Goal: Transaction & Acquisition: Purchase product/service

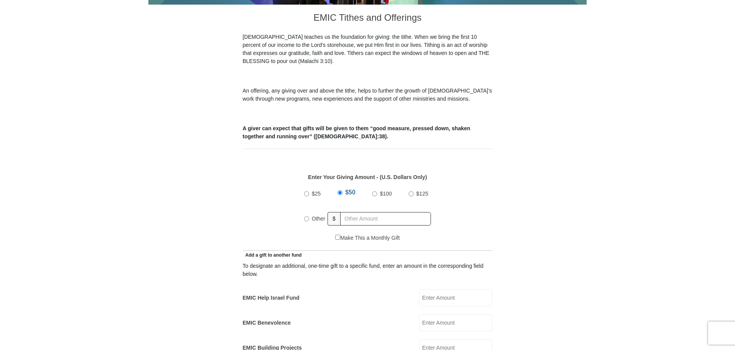
scroll to position [231, 0]
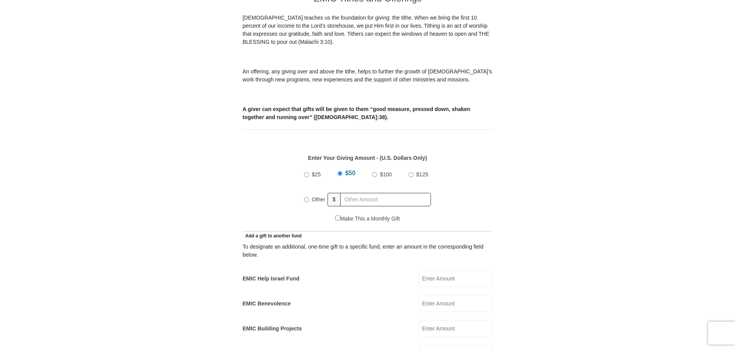
click at [410, 172] on input "$125" at bounding box center [411, 174] width 5 height 5
radio input "true"
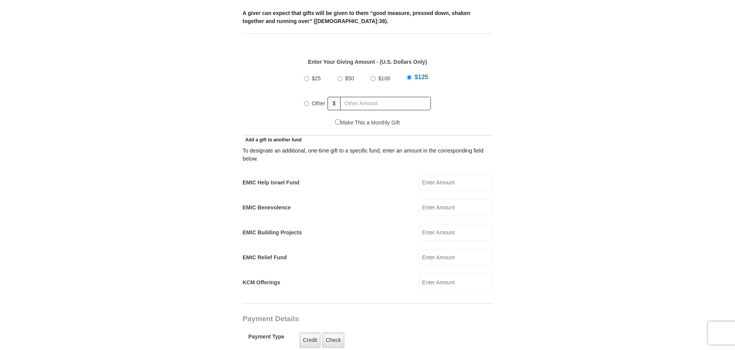
scroll to position [346, 0]
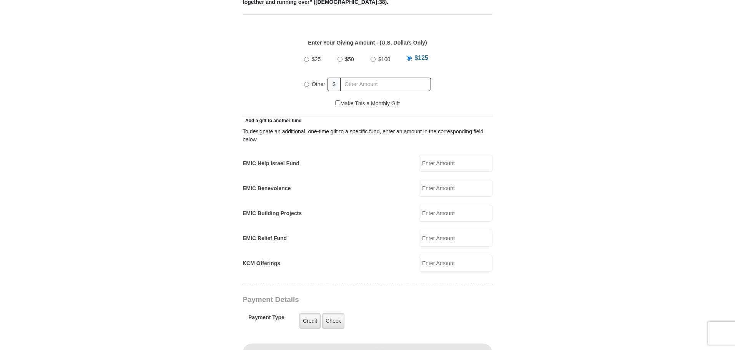
click at [433, 155] on input "EMIC Help Israel Fund" at bounding box center [455, 163] width 73 height 17
type input "15.00"
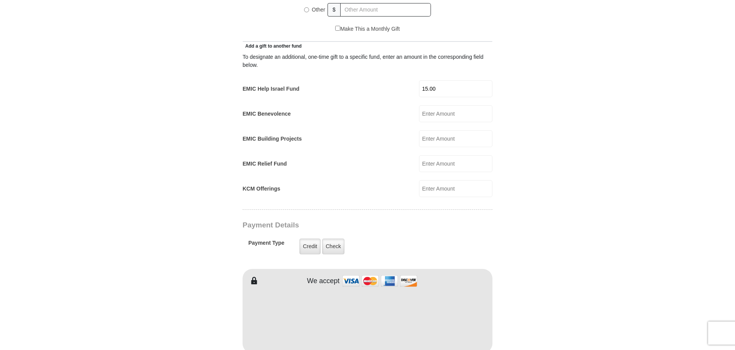
scroll to position [385, 0]
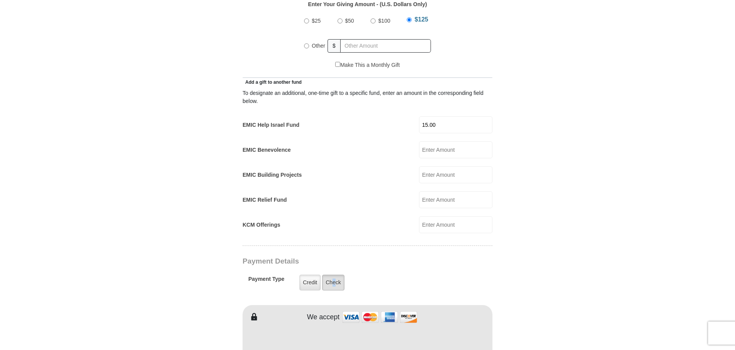
click at [335, 275] on label "Check" at bounding box center [333, 283] width 22 height 16
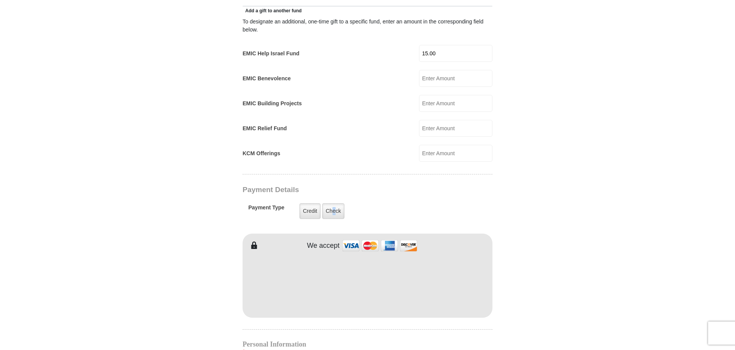
scroll to position [462, 0]
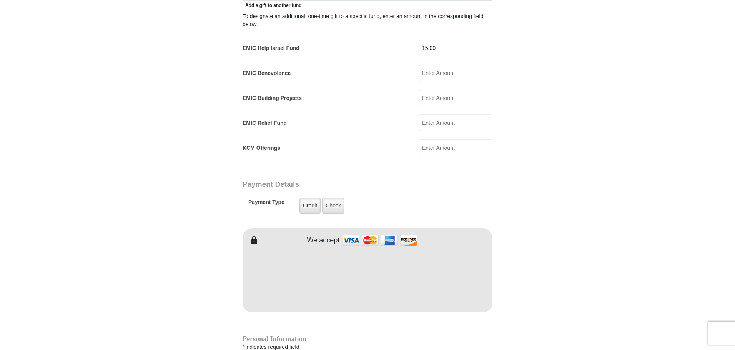
click at [406, 195] on div "Payment Type Credit Credit Check Check" at bounding box center [343, 206] width 190 height 22
click at [337, 198] on label "Check" at bounding box center [333, 206] width 22 height 16
click at [0, 0] on input "Check" at bounding box center [0, 0] width 0 height 0
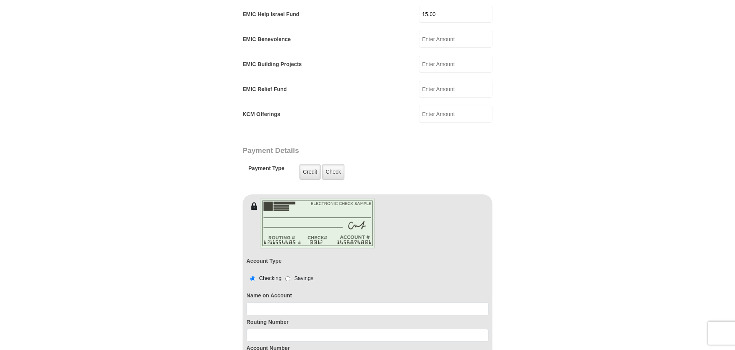
scroll to position [577, 0]
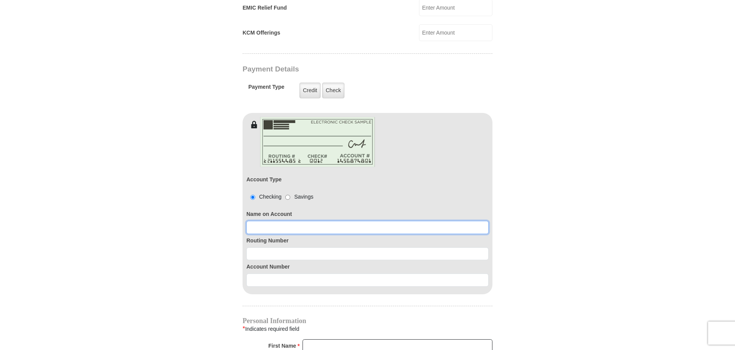
click at [261, 221] on input at bounding box center [368, 227] width 242 height 13
click at [253, 221] on input "diane Heape" at bounding box center [368, 227] width 242 height 13
type input "Diane Heape"
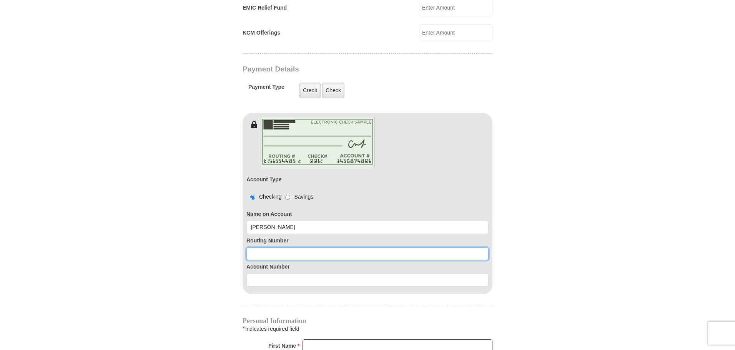
click at [260, 248] on input at bounding box center [368, 254] width 242 height 13
type input "031100649"
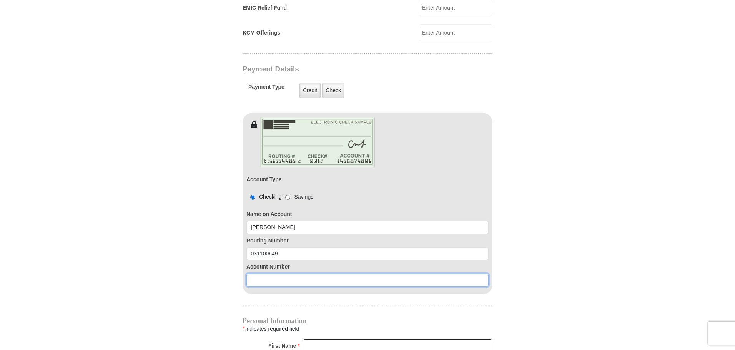
click at [260, 274] on input at bounding box center [368, 280] width 242 height 13
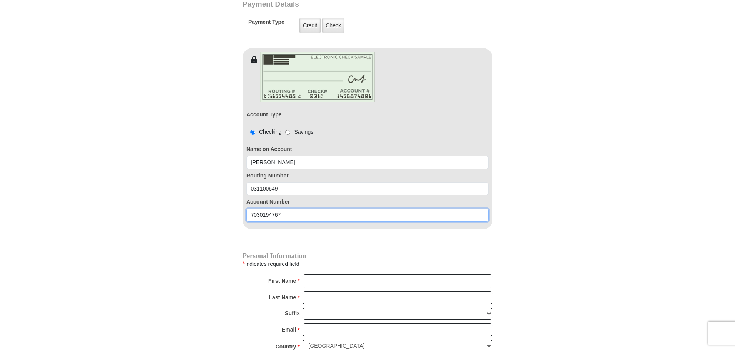
scroll to position [692, 0]
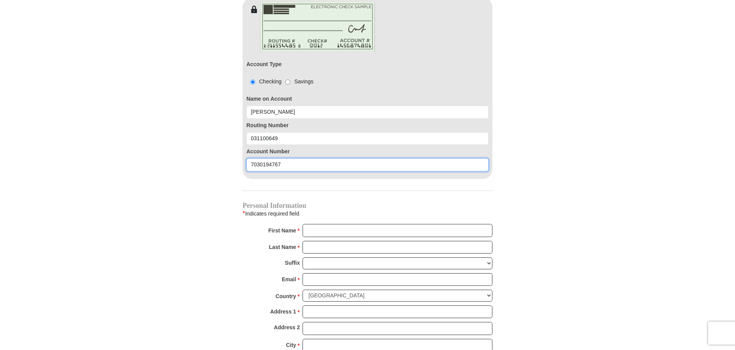
type input "7030194767"
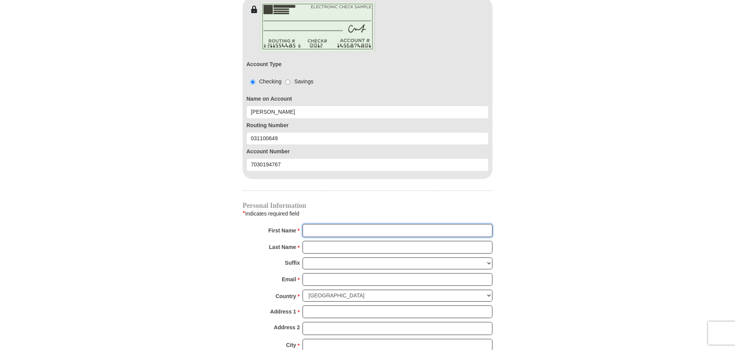
click at [314, 224] on input "First Name *" at bounding box center [398, 230] width 190 height 13
type input "Diane"
type input "Heape"
type input "648 Carousel Road"
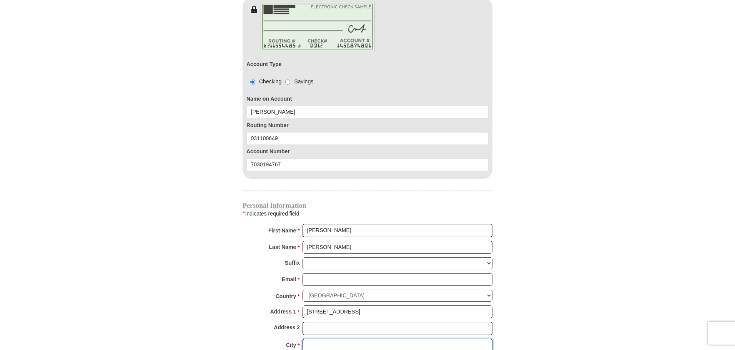
type input "Gray Court"
select select "SC"
type input "29645"
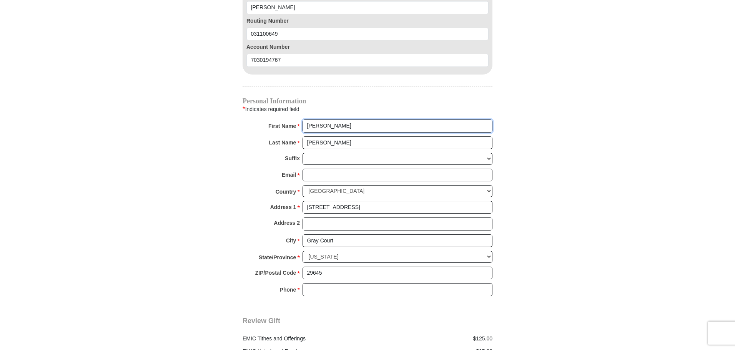
scroll to position [808, 0]
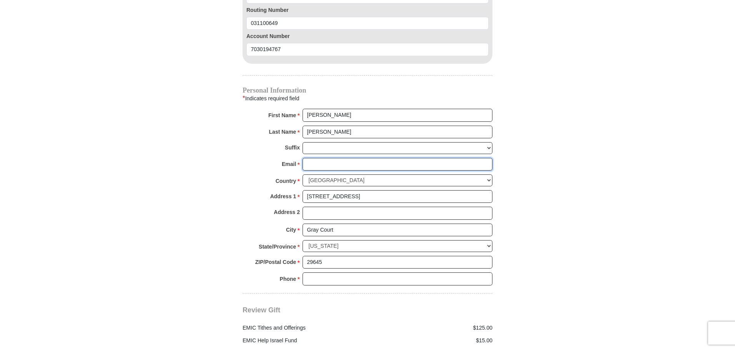
click at [314, 158] on input "Email *" at bounding box center [398, 164] width 190 height 13
type input "123Diane987@gmail.com"
type input "None"
type input "8649053713"
click at [339, 158] on input "123Diane987@gmail.com" at bounding box center [398, 164] width 190 height 13
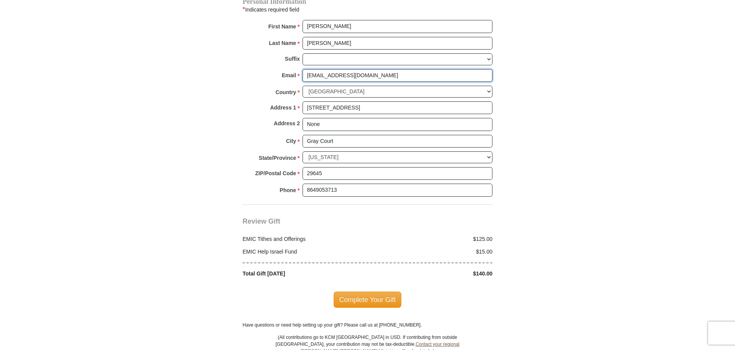
scroll to position [923, 0]
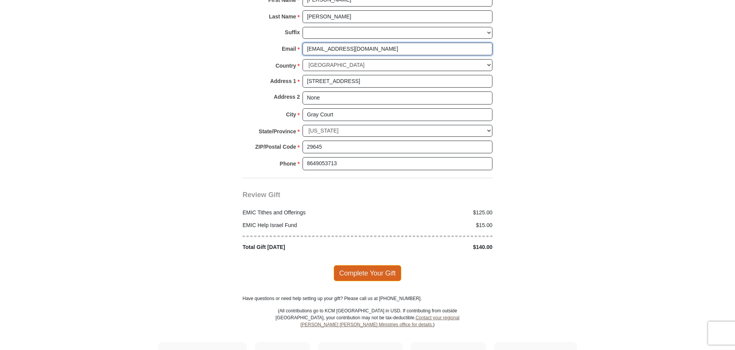
type input "123Diane456@gmail.com"
click at [369, 266] on span "Complete Your Gift" at bounding box center [368, 273] width 68 height 16
